Goal: Task Accomplishment & Management: Complete application form

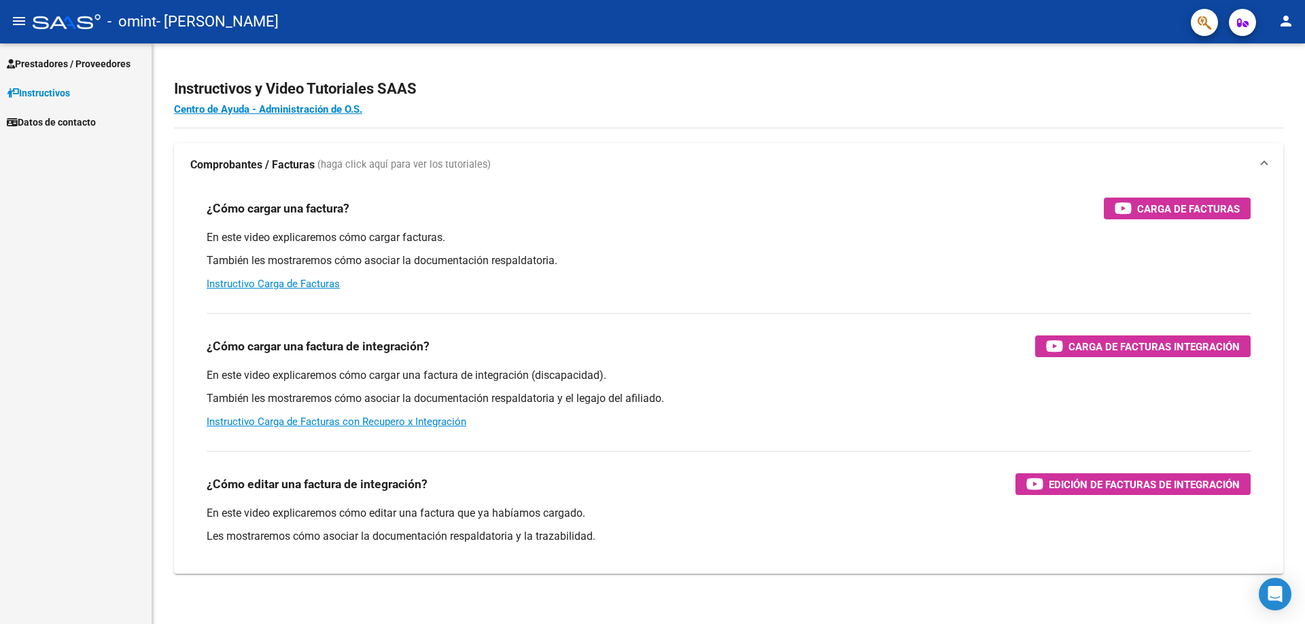
click at [54, 68] on span "Prestadores / Proveedores" at bounding box center [69, 63] width 124 height 15
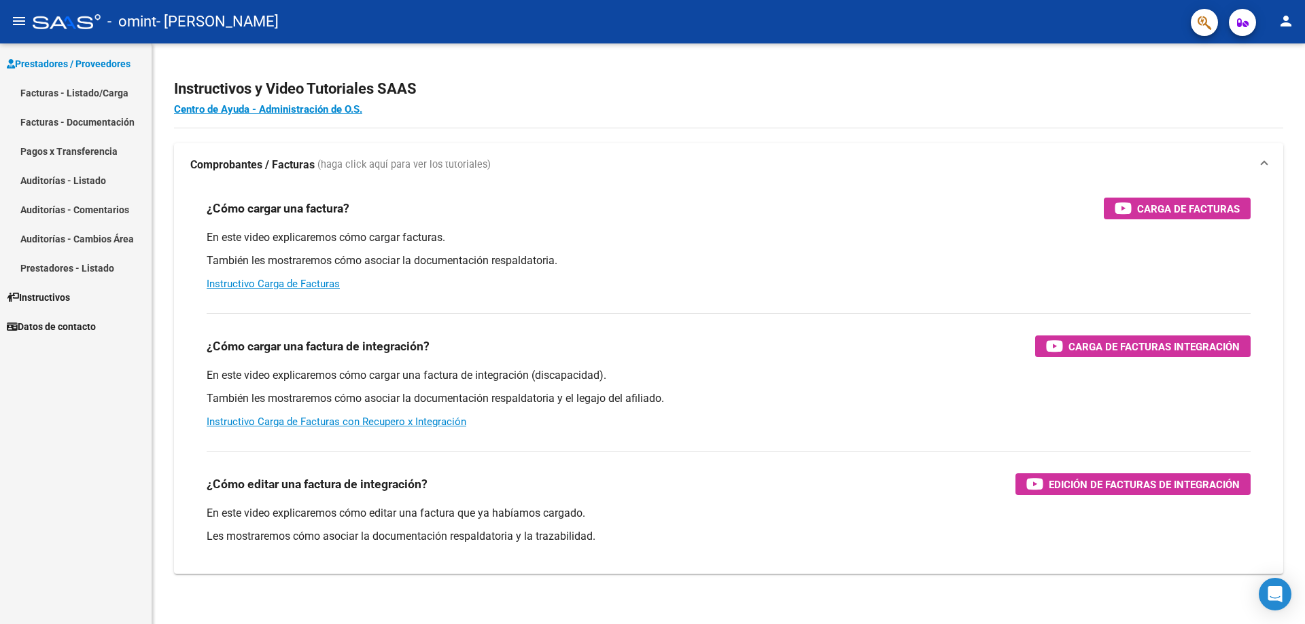
click at [88, 89] on link "Facturas - Listado/Carga" at bounding box center [76, 92] width 152 height 29
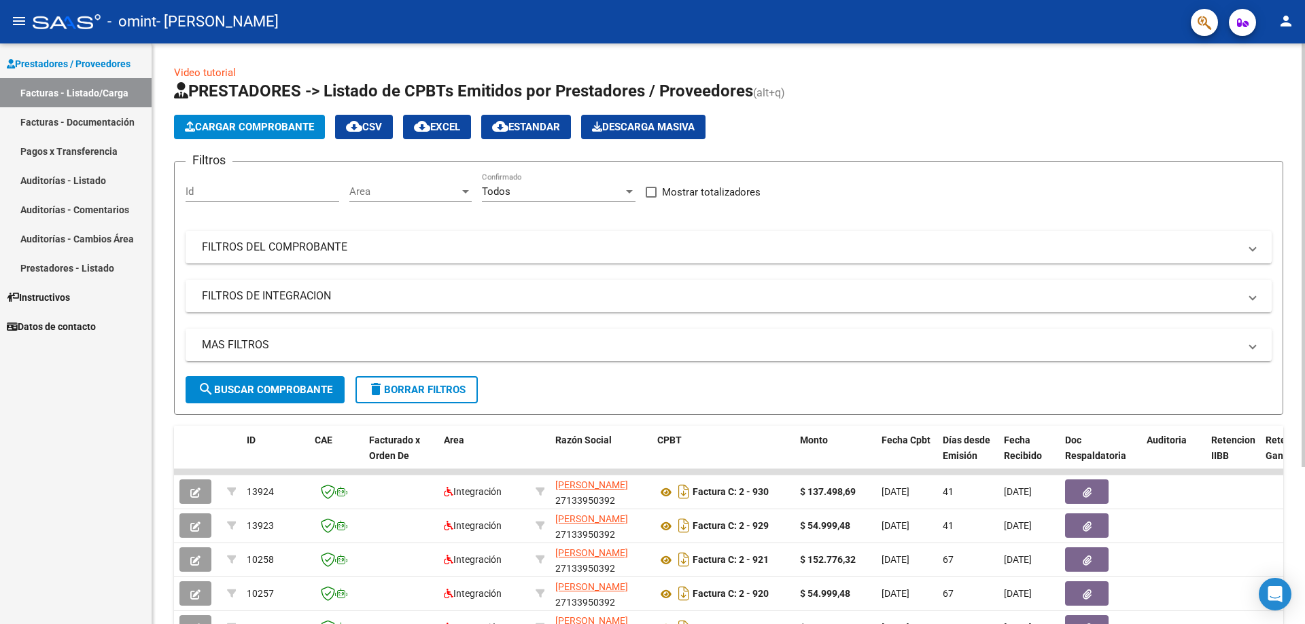
click at [243, 127] on span "Cargar Comprobante" at bounding box center [249, 127] width 129 height 12
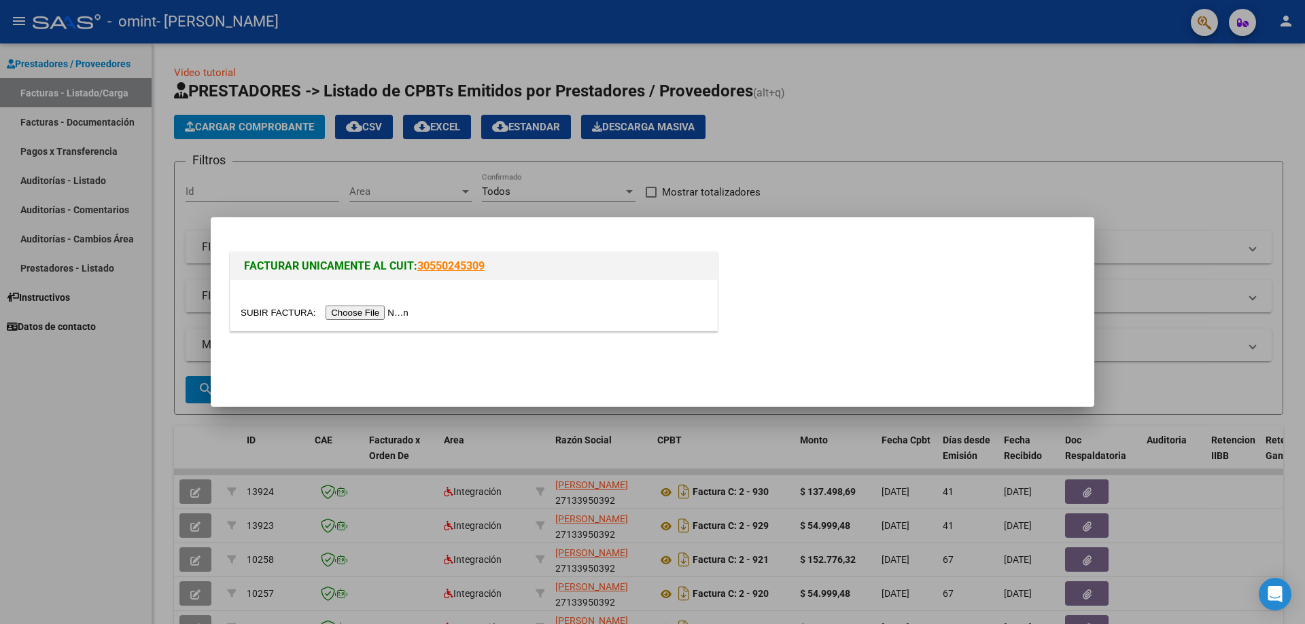
click at [364, 311] on input "file" at bounding box center [327, 313] width 172 height 14
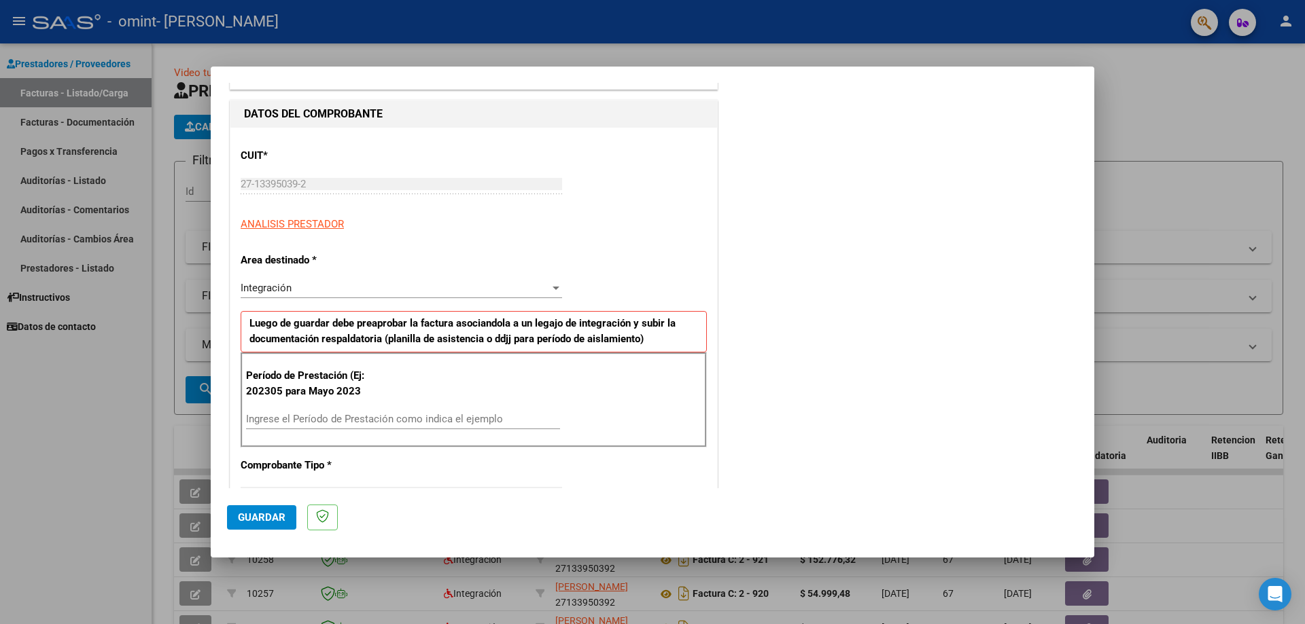
scroll to position [136, 0]
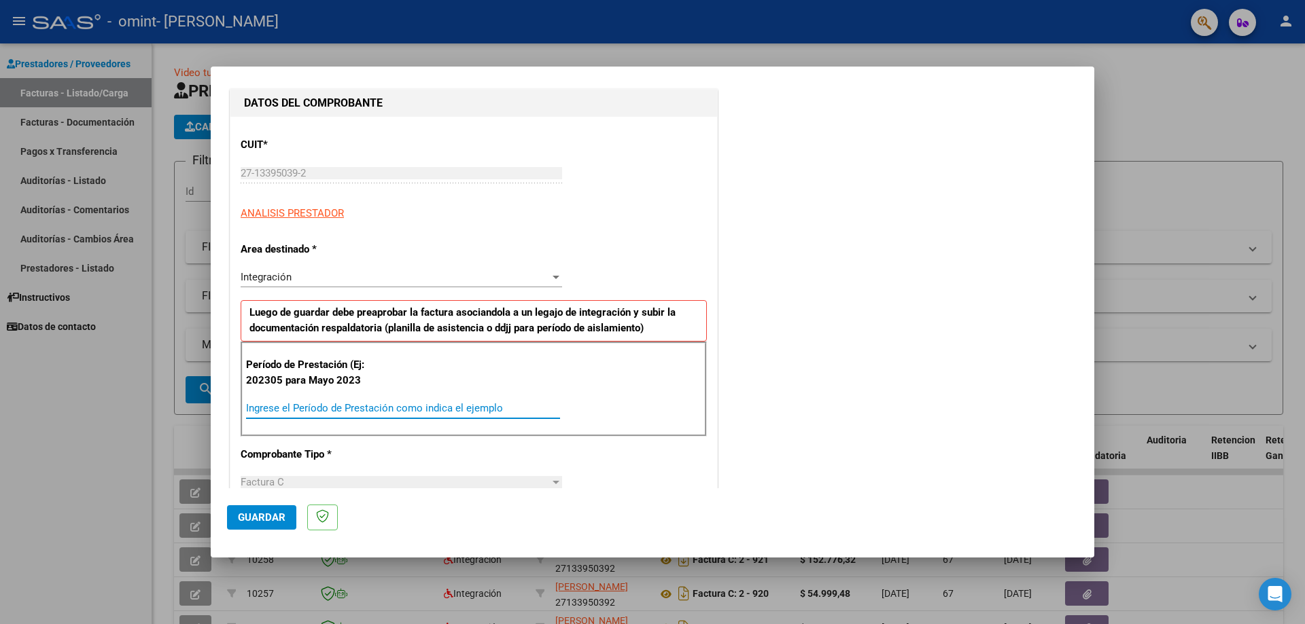
click at [372, 408] on input "Ingrese el Período de Prestación como indica el ejemplo" at bounding box center [403, 408] width 314 height 12
type input "202507"
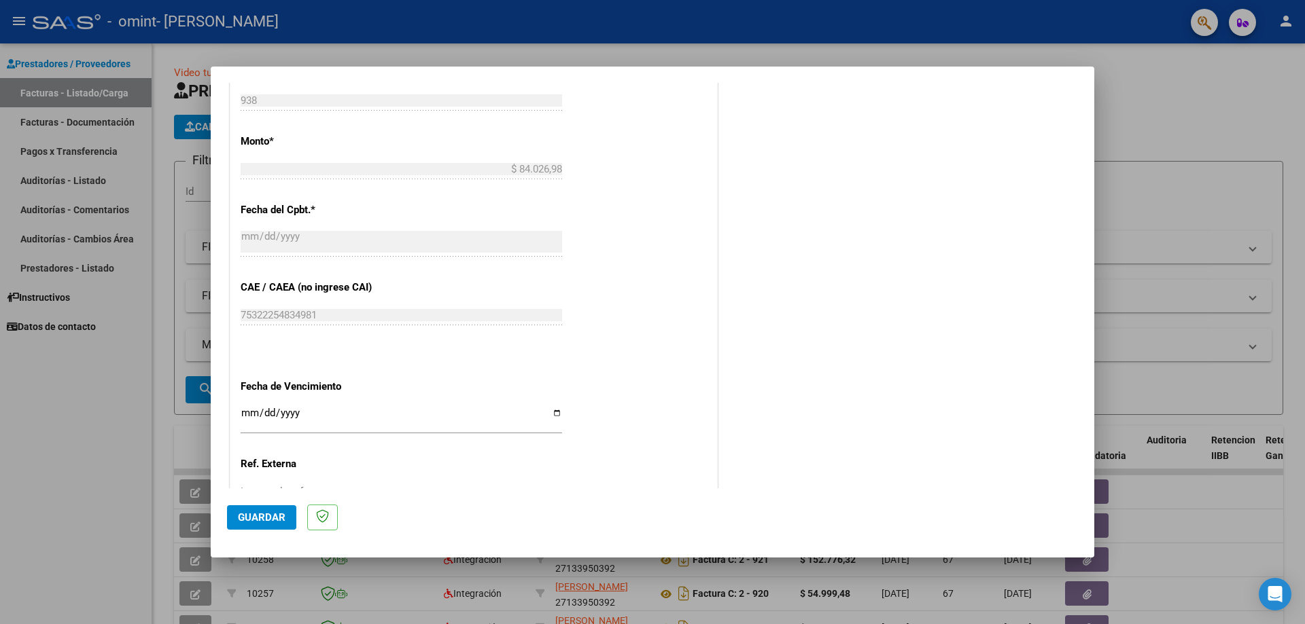
scroll to position [679, 0]
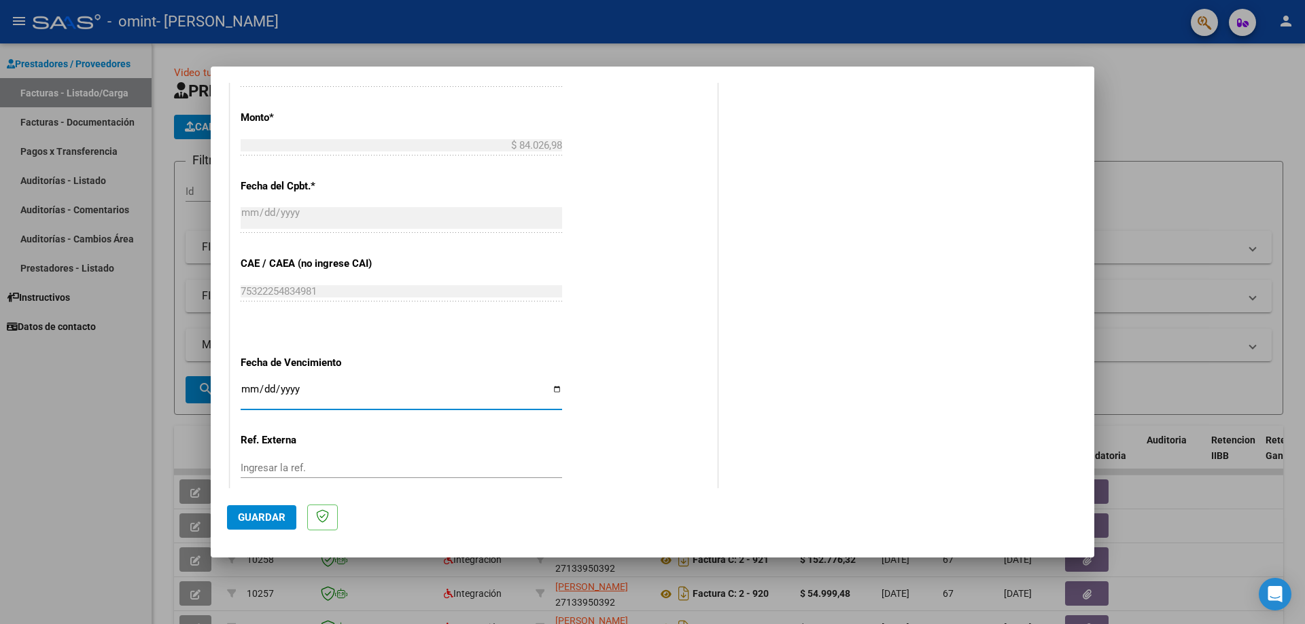
click at [367, 395] on input "Ingresar la fecha" at bounding box center [401, 395] width 321 height 22
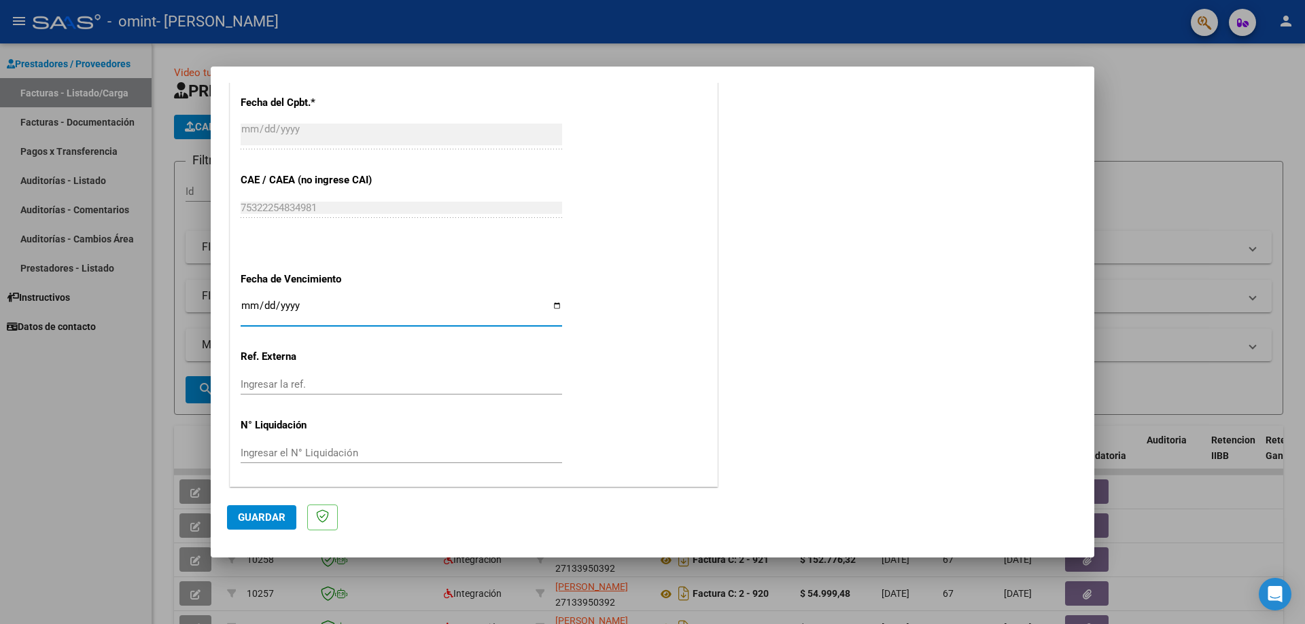
scroll to position [764, 0]
click at [275, 510] on button "Guardar" at bounding box center [261, 518] width 69 height 24
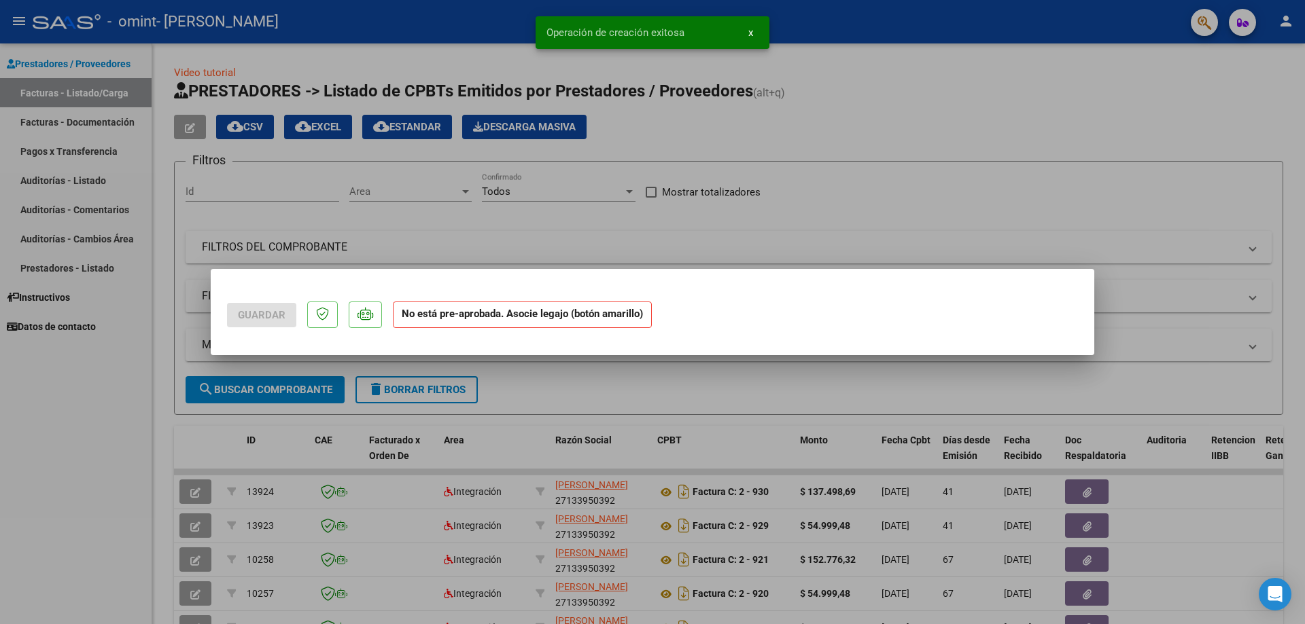
scroll to position [0, 0]
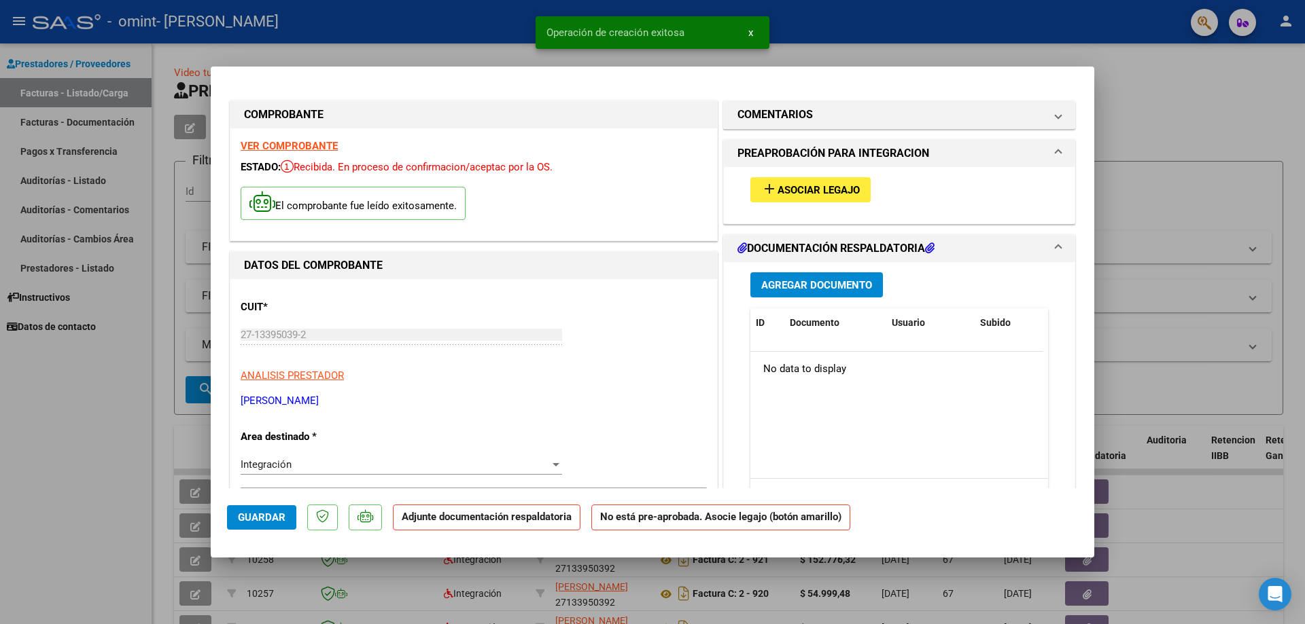
click at [785, 287] on span "Agregar Documento" at bounding box center [816, 285] width 111 height 12
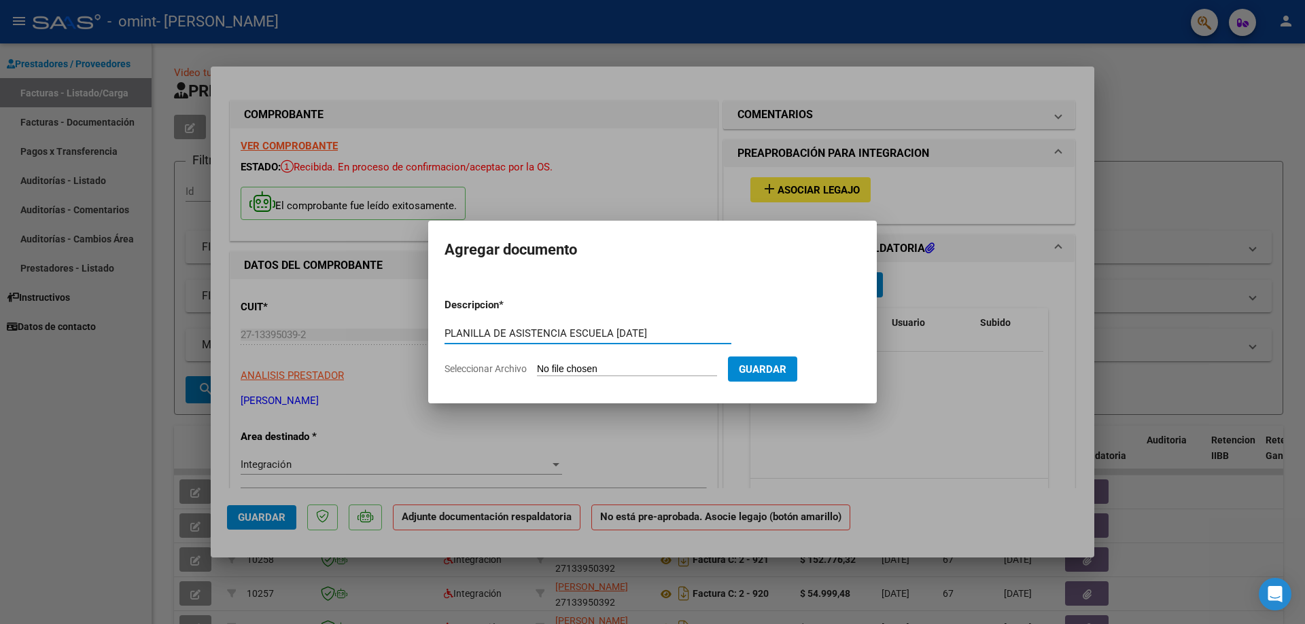
type input "PLANILLA DE ASISTENCIA ESCUELA [DATE]"
click at [631, 367] on input "Seleccionar Archivo" at bounding box center [627, 370] width 180 height 13
type input "C:\fakepath\planilla asistencia escuela [DATE].pdf"
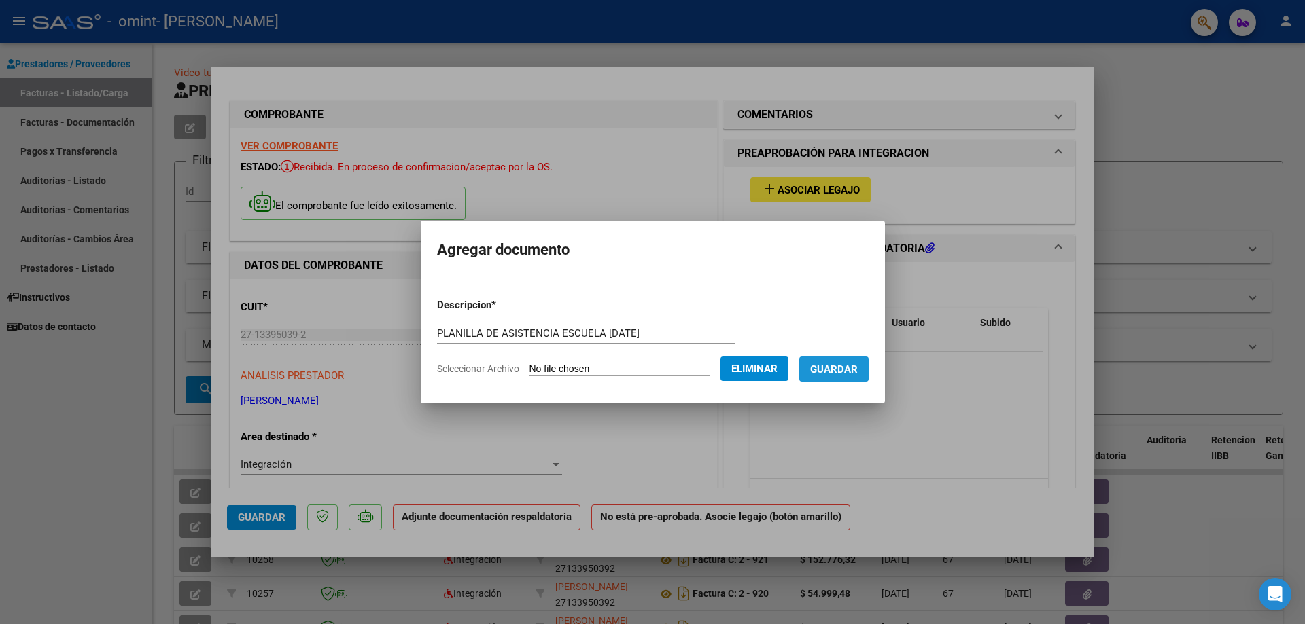
click at [839, 377] on button "Guardar" at bounding box center [833, 369] width 69 height 25
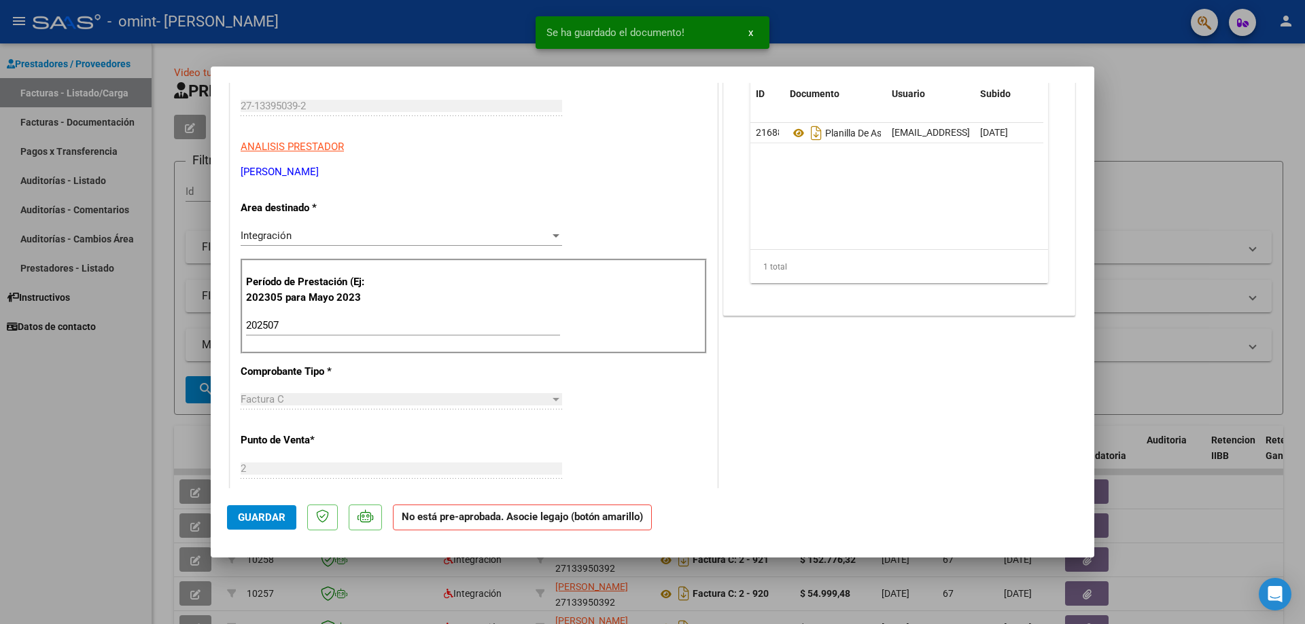
scroll to position [272, 0]
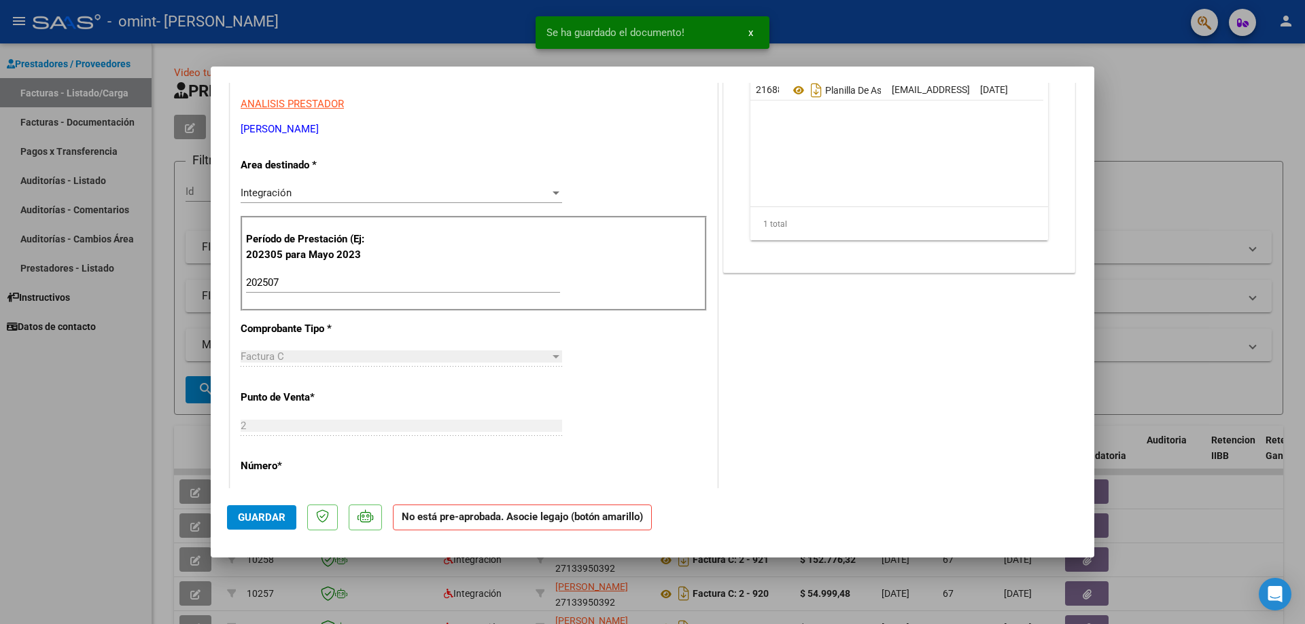
click at [264, 510] on button "Guardar" at bounding box center [261, 518] width 69 height 24
click at [270, 523] on span "Guardar" at bounding box center [262, 518] width 48 height 12
click at [754, 30] on button "x" at bounding box center [750, 32] width 26 height 24
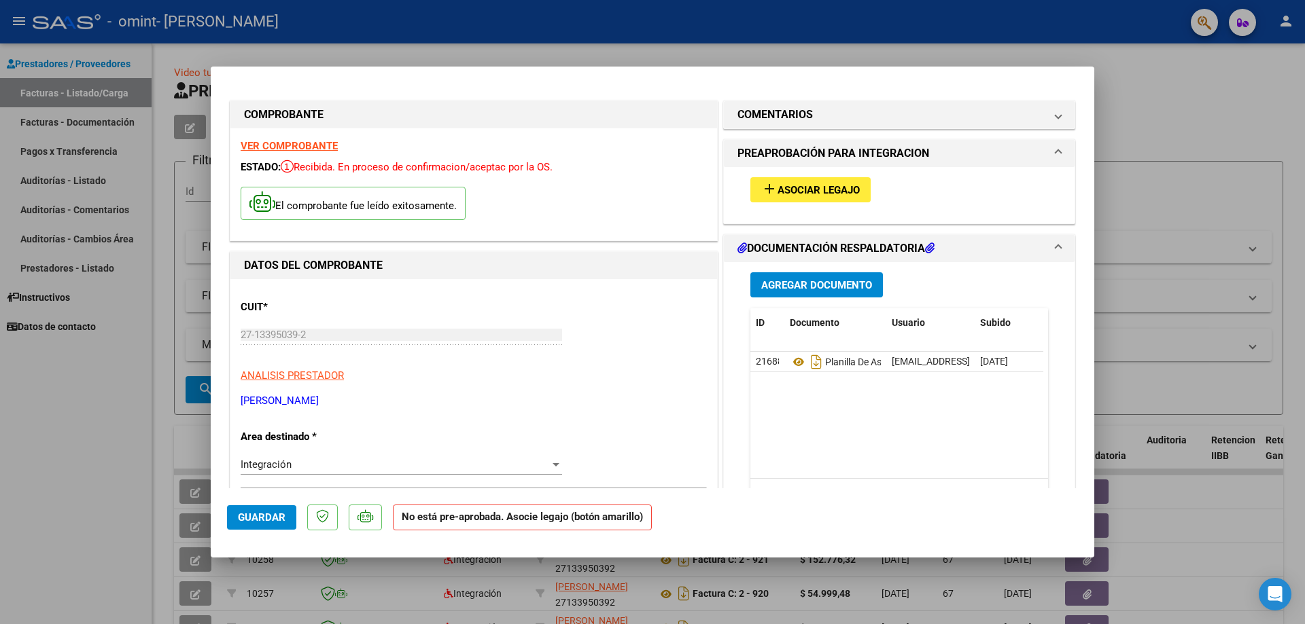
scroll to position [204, 0]
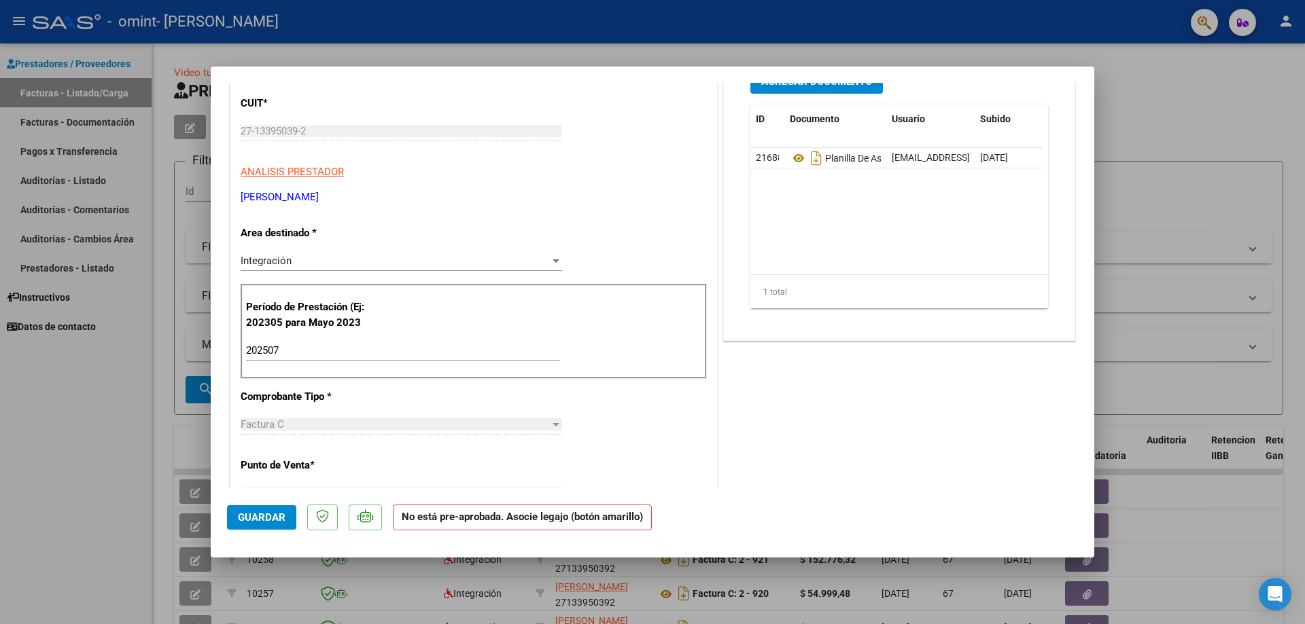
click at [100, 409] on div at bounding box center [652, 312] width 1305 height 624
type input "$ 0,00"
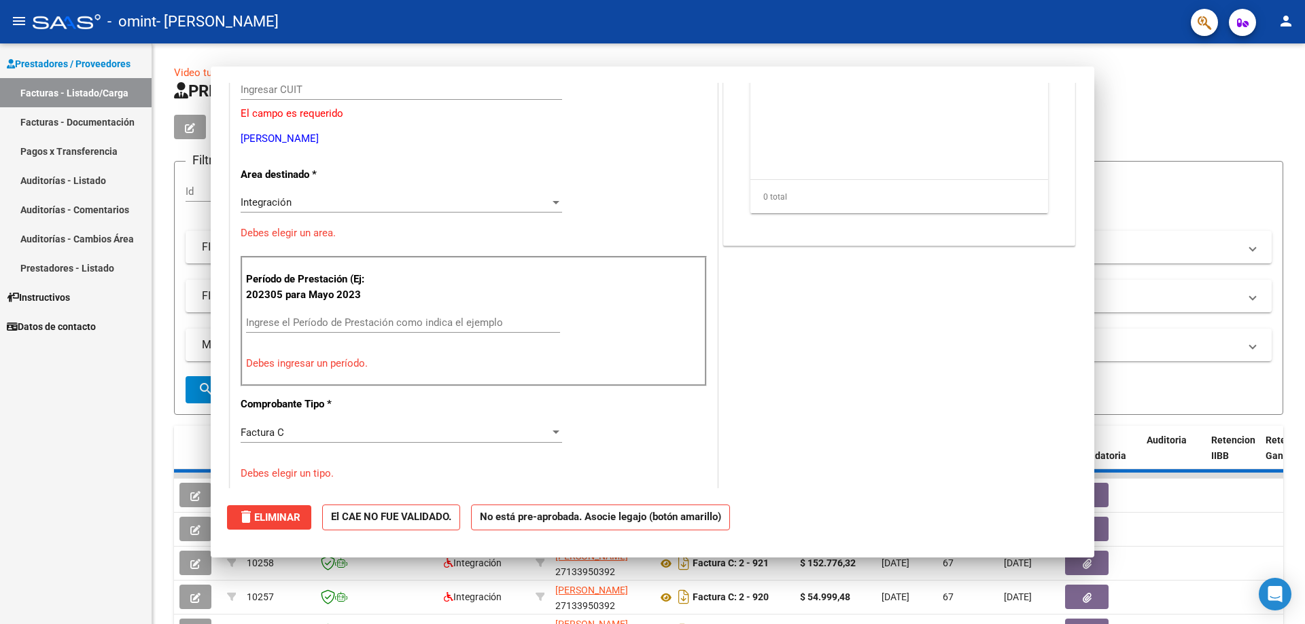
scroll to position [162, 0]
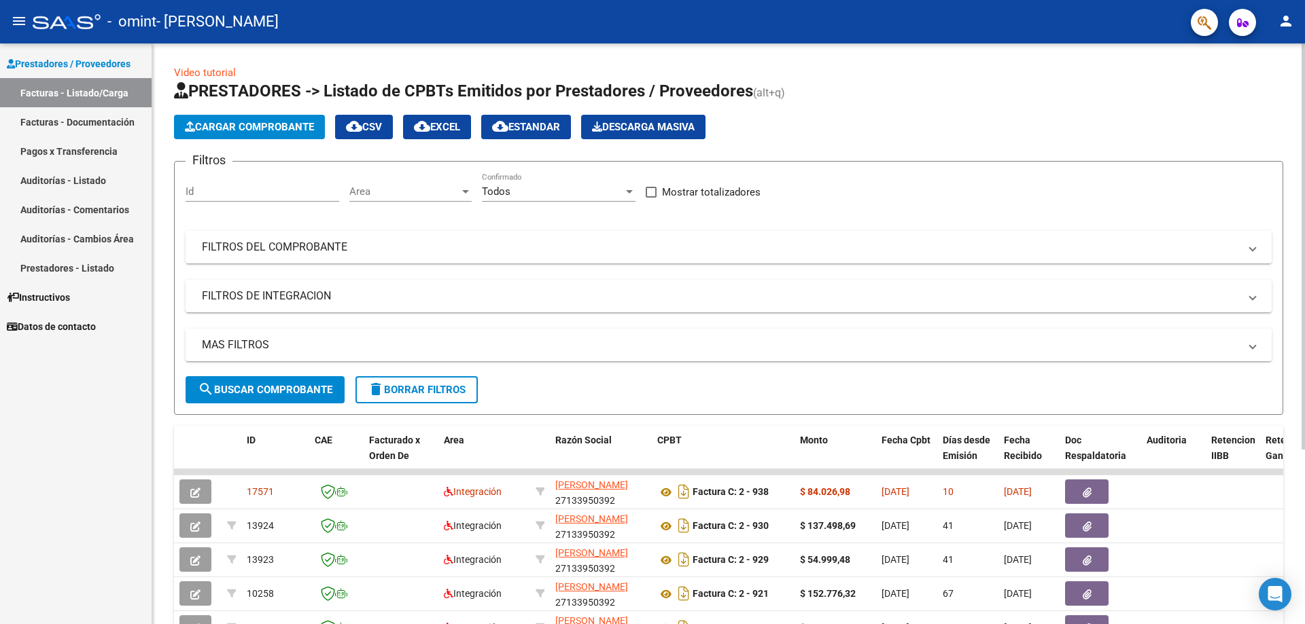
click at [263, 128] on span "Cargar Comprobante" at bounding box center [249, 127] width 129 height 12
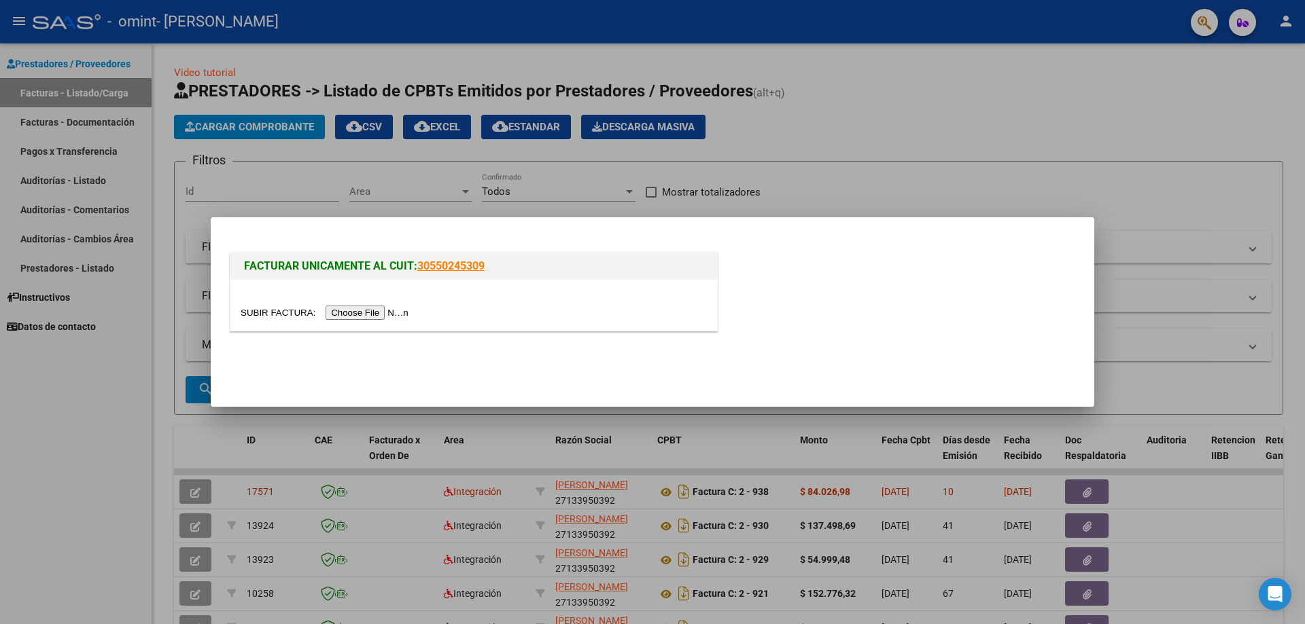
click at [346, 312] on input "file" at bounding box center [327, 313] width 172 height 14
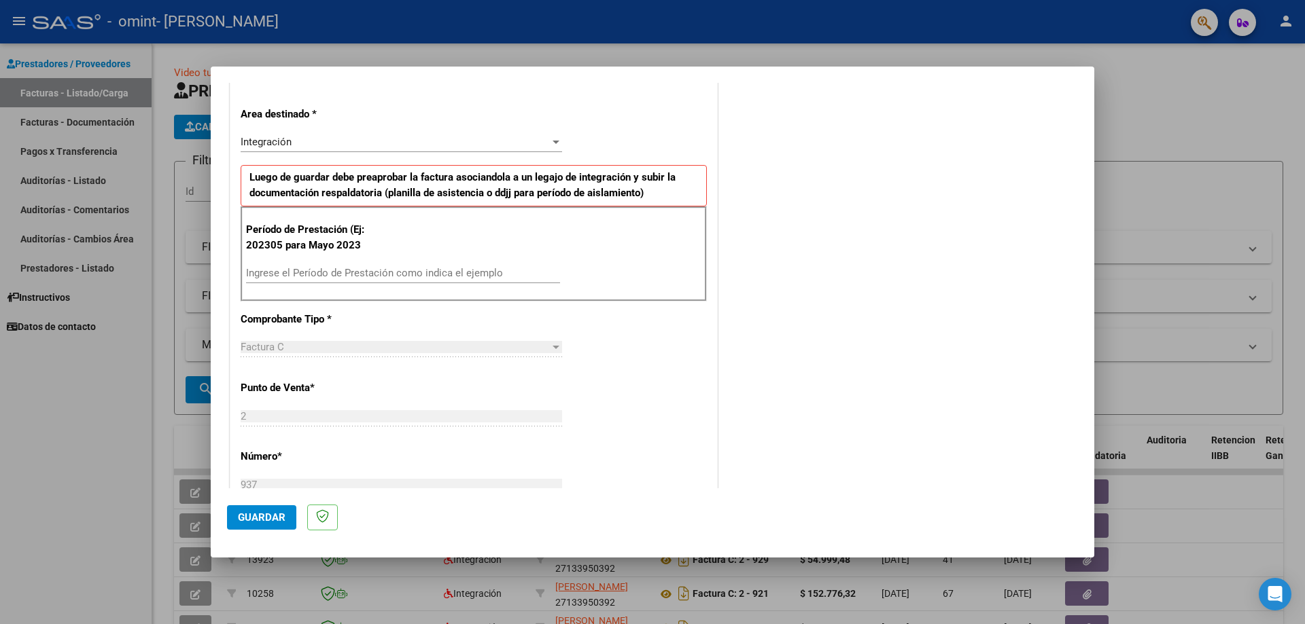
scroll to position [272, 0]
click at [331, 269] on input "Ingrese el Período de Prestación como indica el ejemplo" at bounding box center [403, 272] width 314 height 12
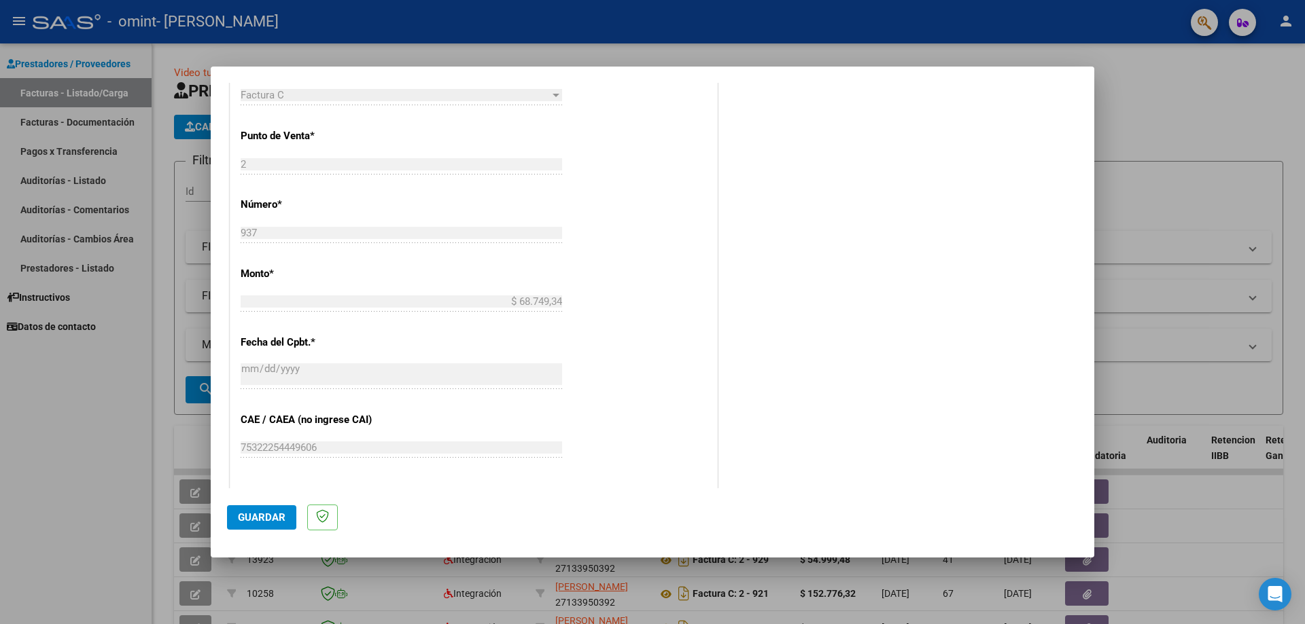
scroll to position [544, 0]
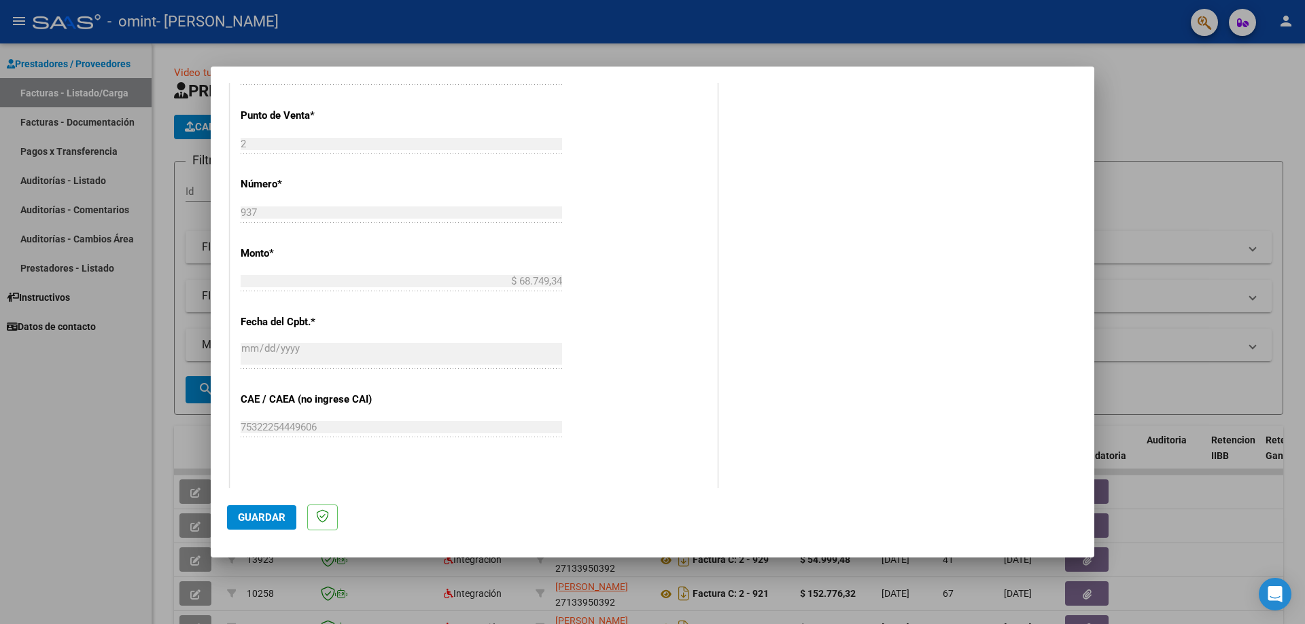
type input "202507"
click at [272, 518] on span "Guardar" at bounding box center [262, 518] width 48 height 12
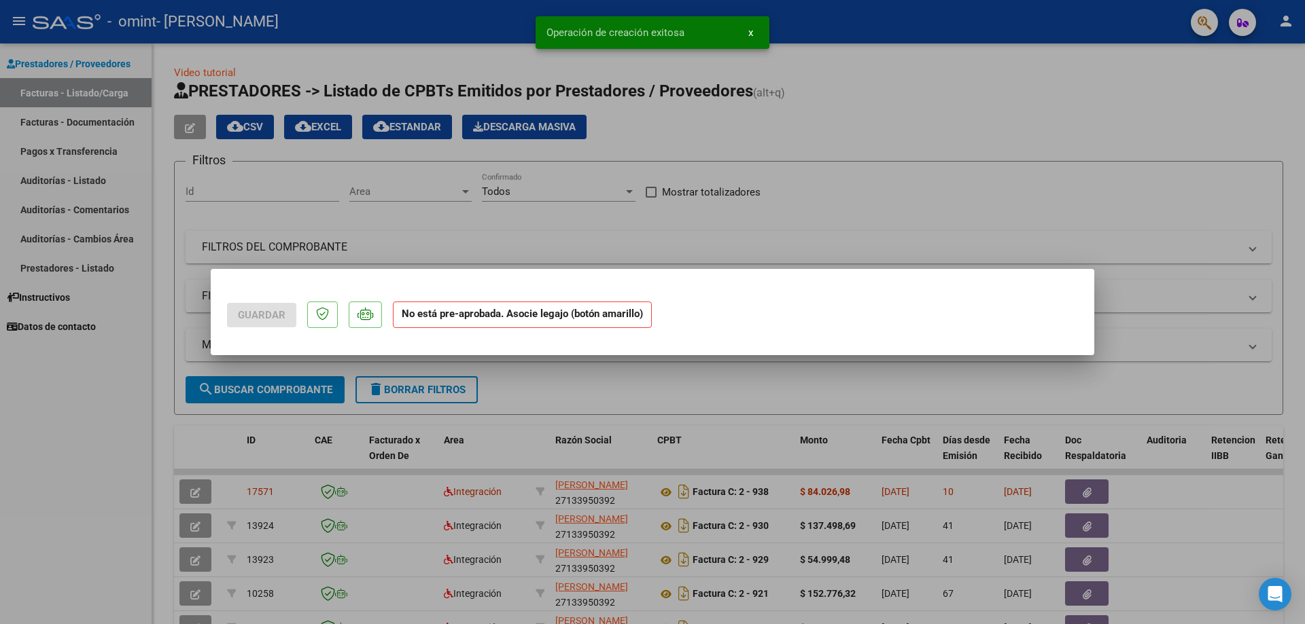
scroll to position [0, 0]
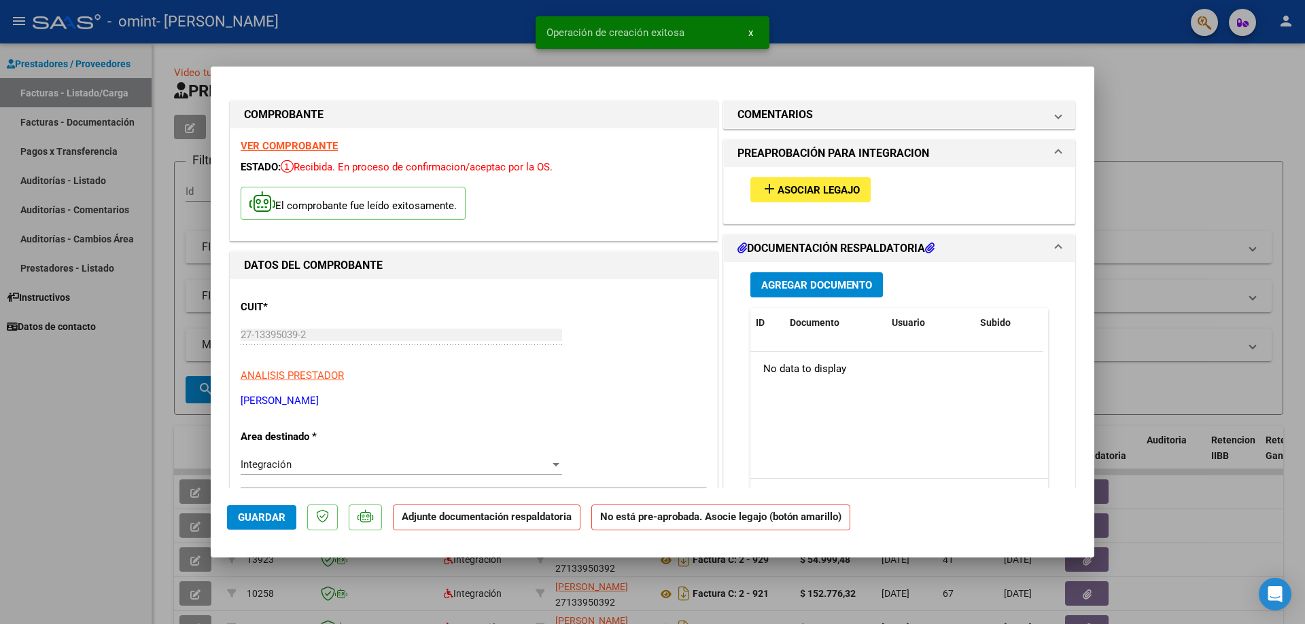
click at [779, 288] on span "Agregar Documento" at bounding box center [816, 285] width 111 height 12
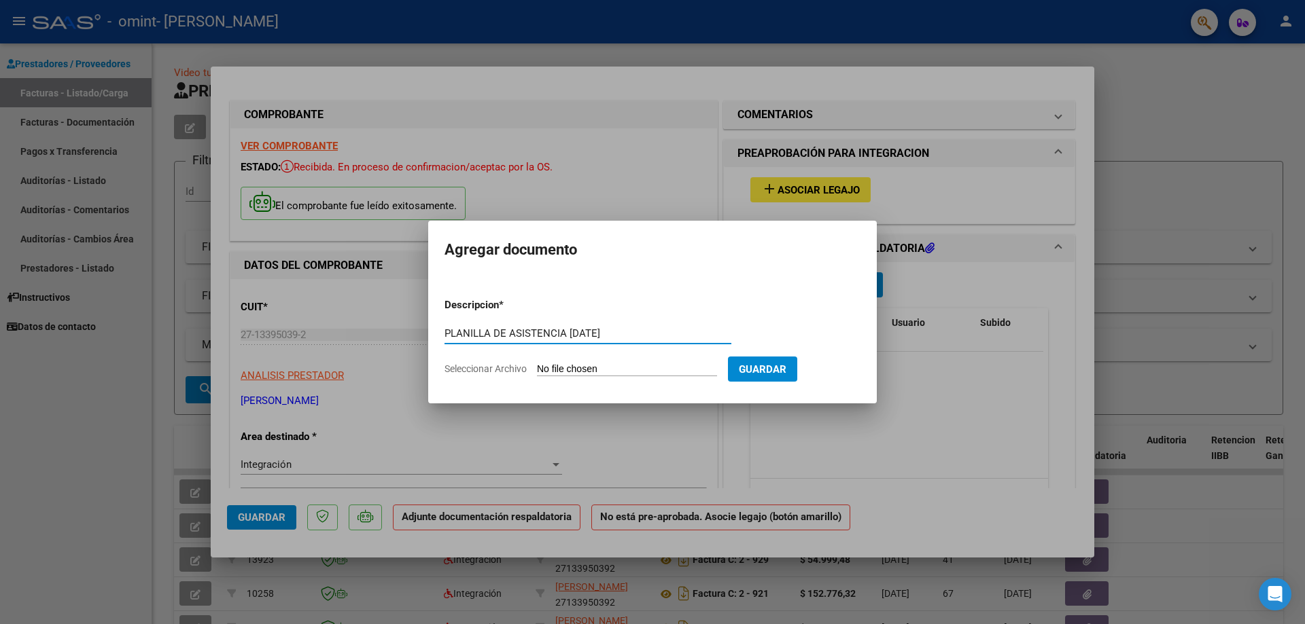
type input "PLANILLA DE ASISTENCIA [DATE]"
click at [635, 372] on input "Seleccionar Archivo" at bounding box center [627, 370] width 180 height 13
type input "C:\fakepath\planilla asistencia terapia [DATE] .pdf"
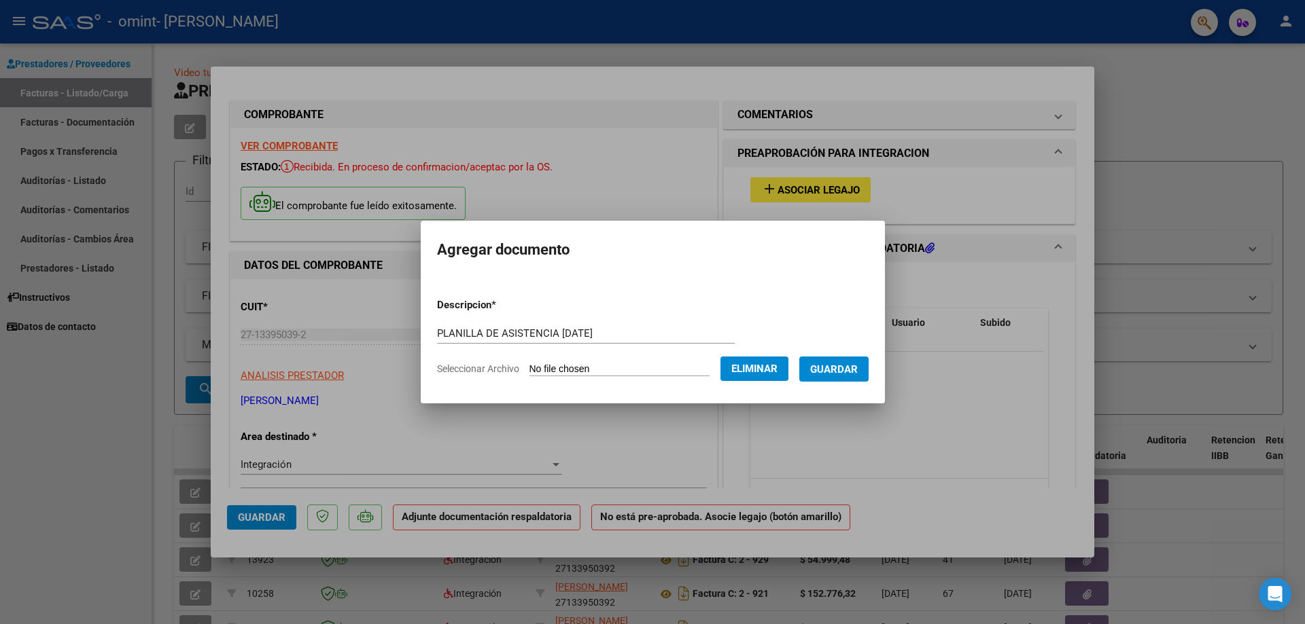
click at [550, 330] on input "PLANILLA DE ASISTENCIA [DATE]" at bounding box center [586, 334] width 298 height 12
type input "PLANILLA DE ASISTENCIA TERAPIA [DATE]"
click at [838, 371] on span "Guardar" at bounding box center [834, 370] width 48 height 12
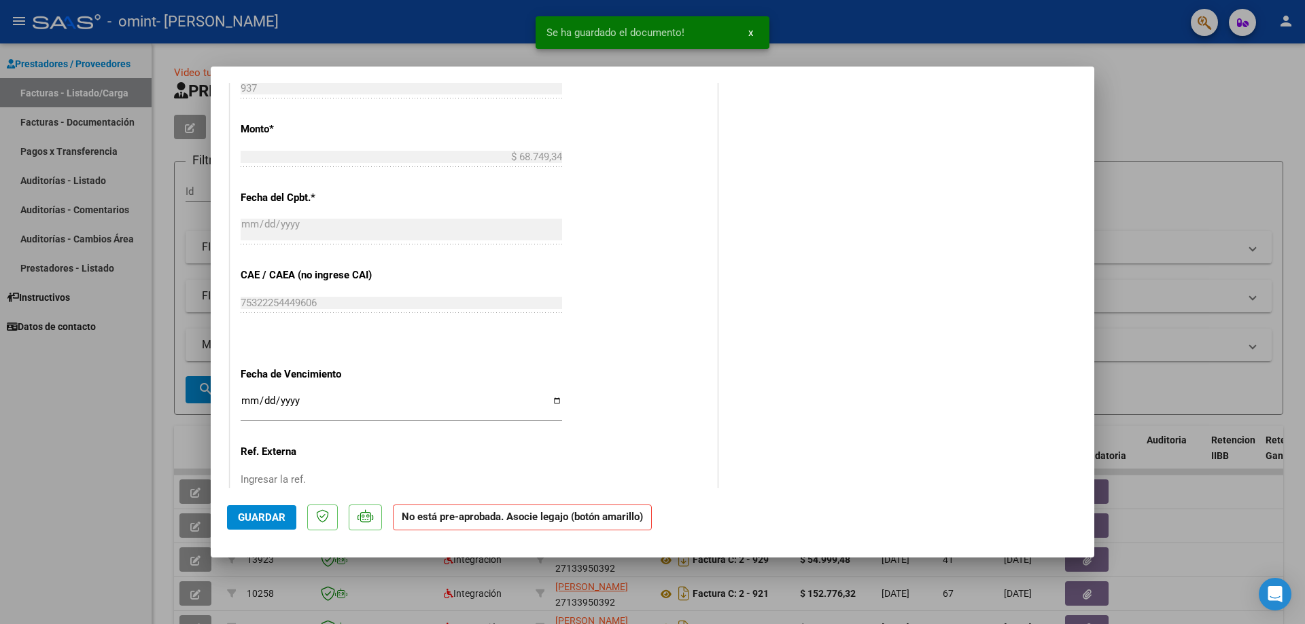
scroll to position [775, 0]
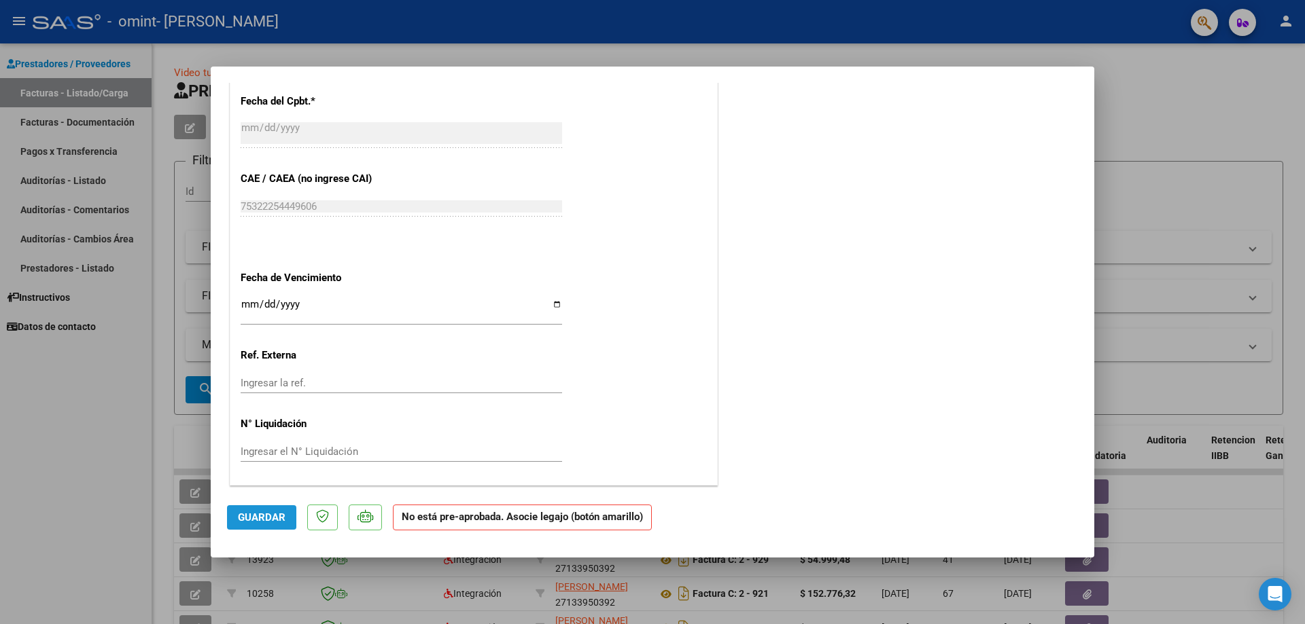
click at [262, 515] on span "Guardar" at bounding box center [262, 518] width 48 height 12
click at [115, 406] on div at bounding box center [652, 312] width 1305 height 624
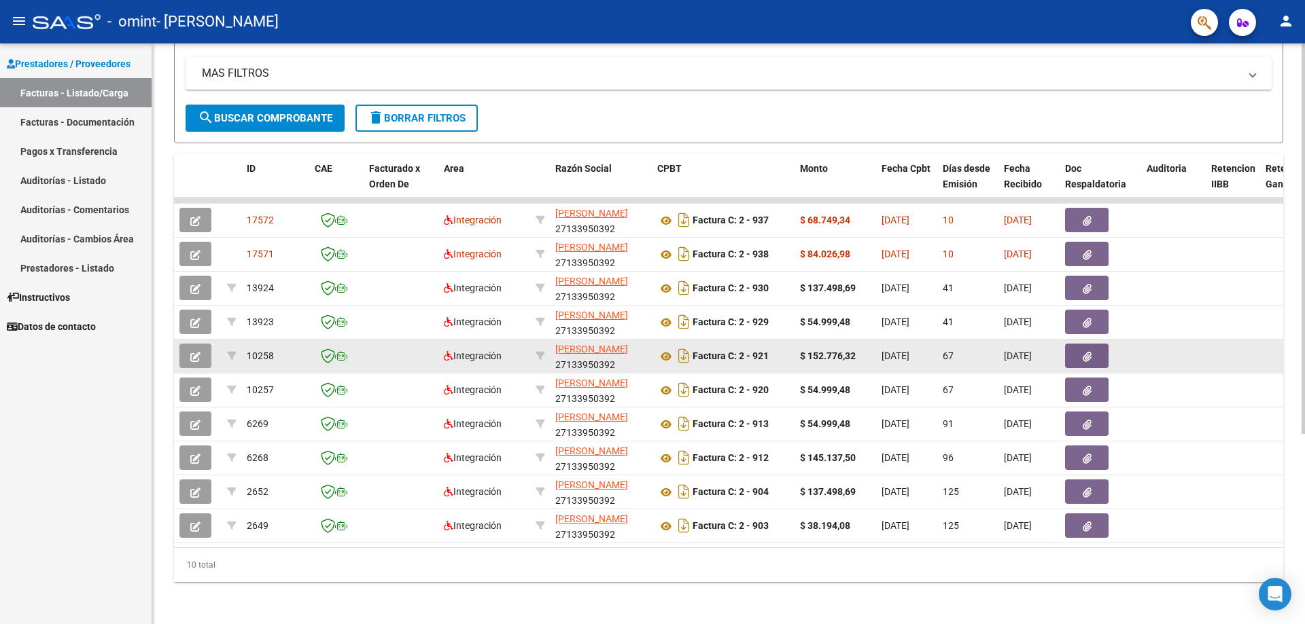
scroll to position [0, 0]
